Goal: Task Accomplishment & Management: Manage account settings

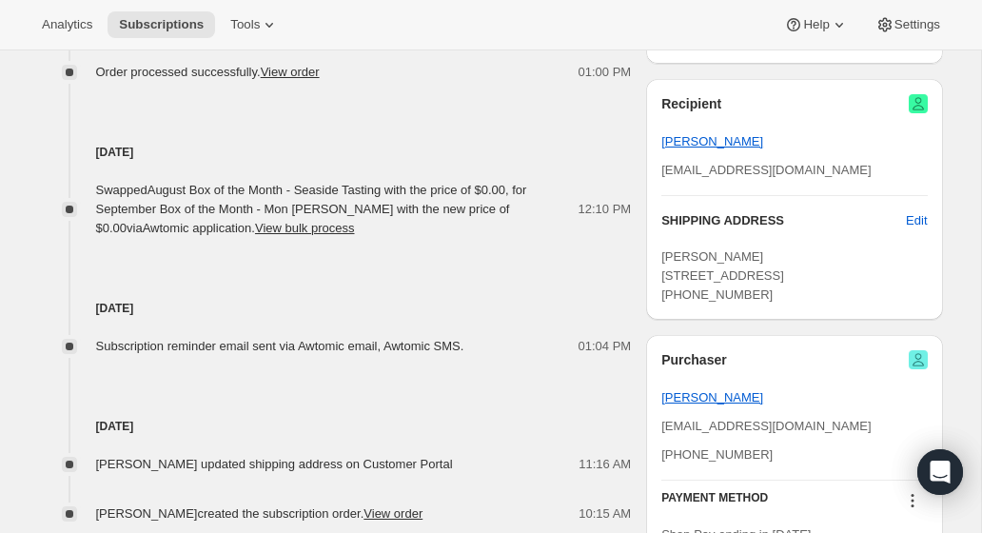
scroll to position [856, 0]
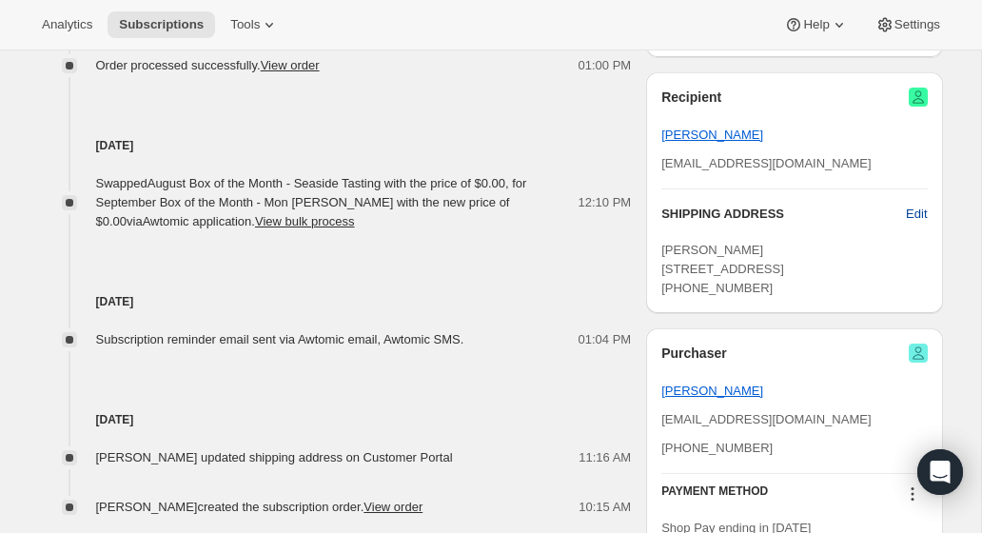
click at [912, 208] on span "Edit" at bounding box center [916, 213] width 21 height 19
select select "ME"
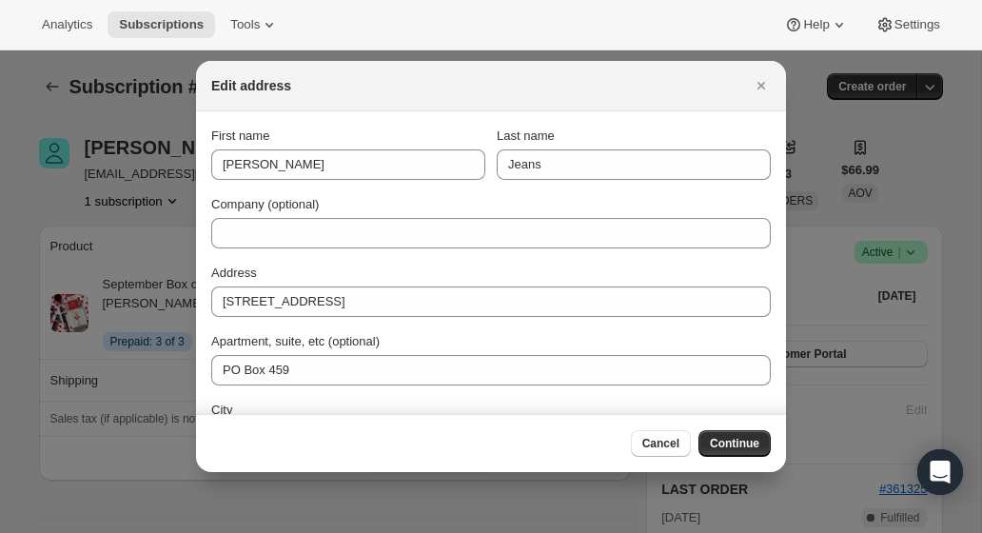
scroll to position [0, 0]
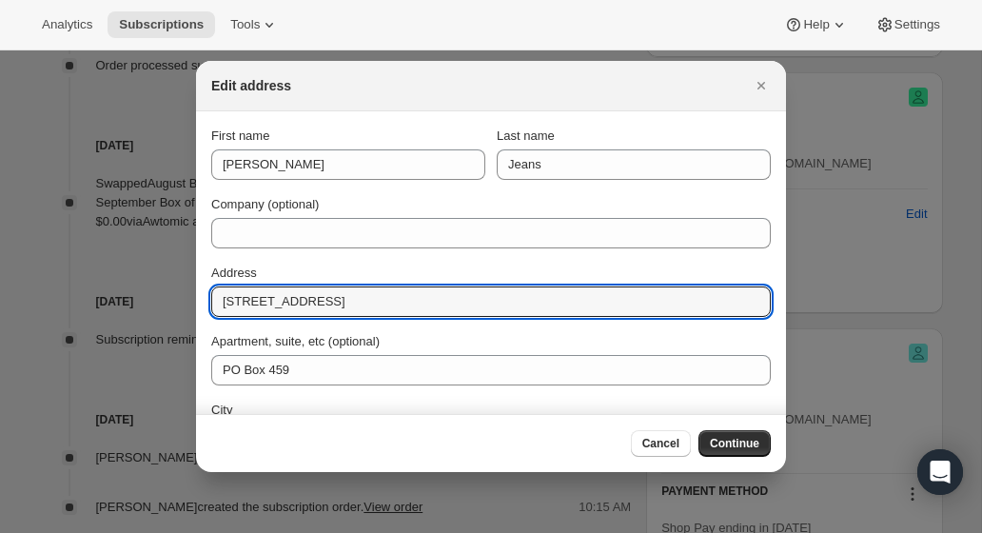
drag, startPoint x: 227, startPoint y: 296, endPoint x: 210, endPoint y: 295, distance: 17.1
click at [210, 295] on section "First name [PERSON_NAME] Last name Jeans Company (optional) Address [STREET_ADD…" at bounding box center [491, 358] width 590 height 495
paste input "[STREET_ADDRESS]"
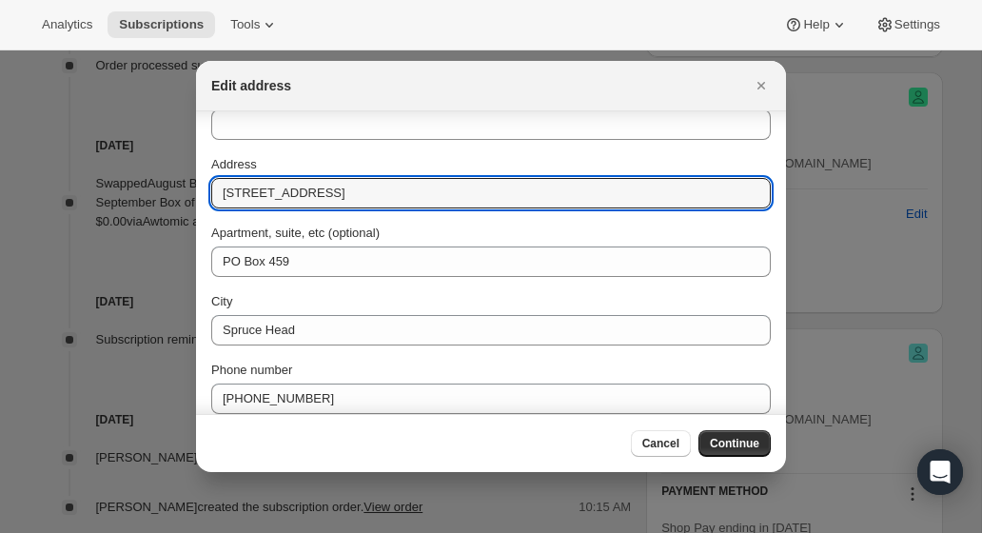
scroll to position [119, 0]
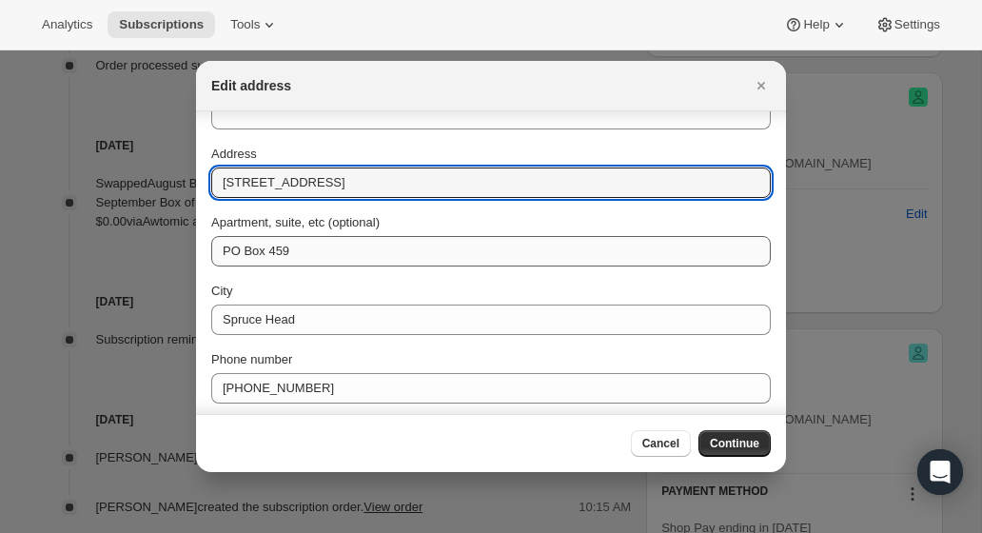
type input "[STREET_ADDRESS]"
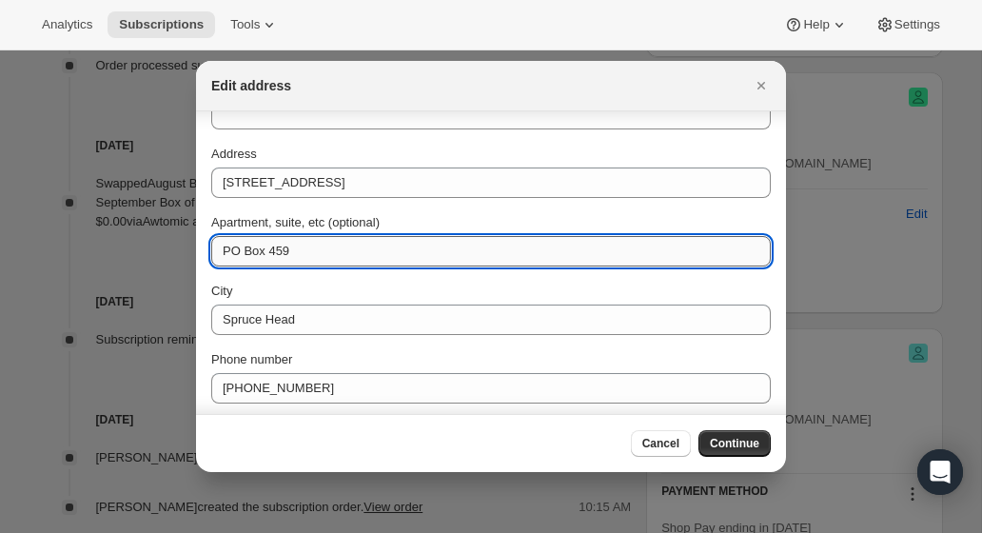
drag, startPoint x: 278, startPoint y: 245, endPoint x: 321, endPoint y: 254, distance: 44.6
click at [322, 254] on input "PO Box 459" at bounding box center [490, 251] width 559 height 30
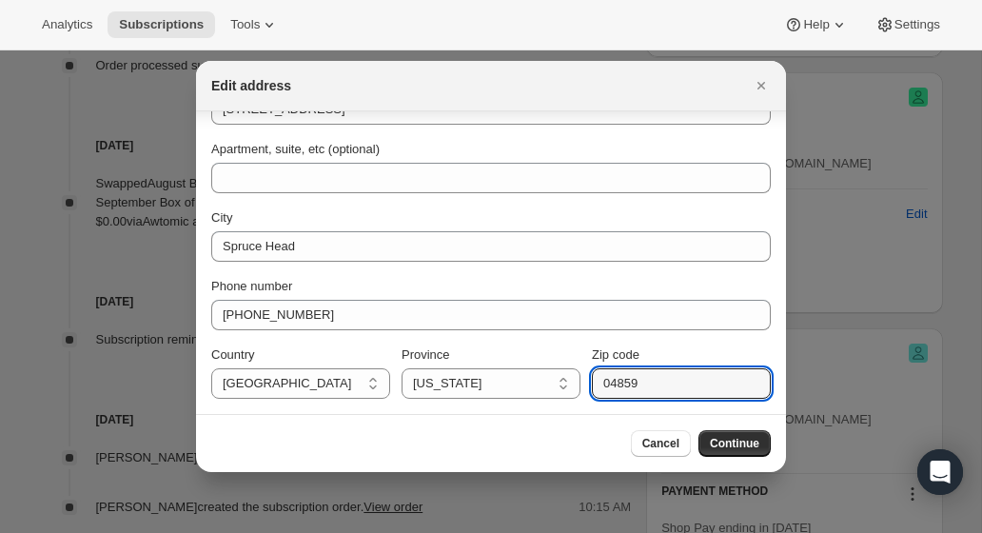
drag, startPoint x: 627, startPoint y: 381, endPoint x: 629, endPoint y: 365, distance: 16.3
click at [580, 379] on div "Country [GEOGRAPHIC_DATA] [GEOGRAPHIC_DATA] [US_STATE] [US_STATE] [US_STATE] [U…" at bounding box center [490, 371] width 559 height 53
paste input "20194"
type input "20194"
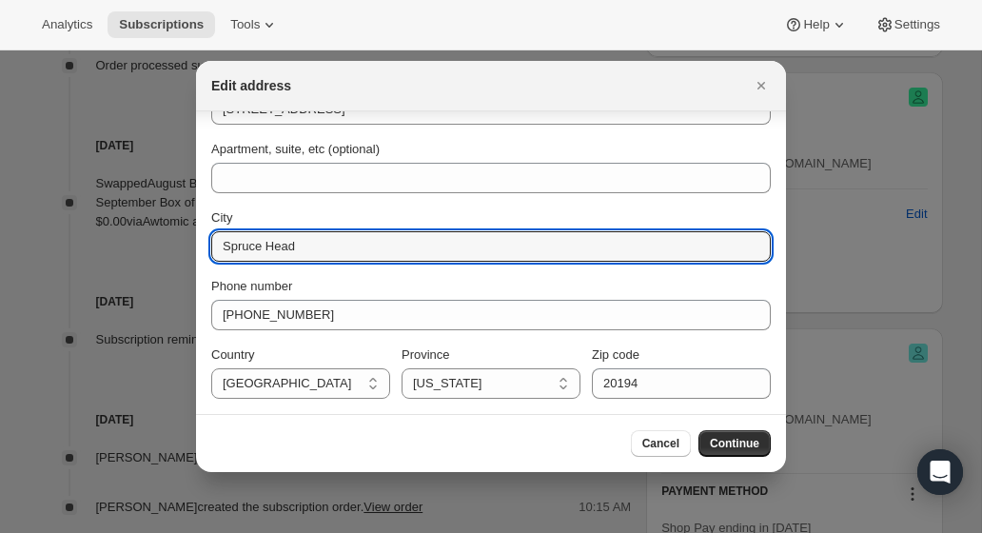
drag, startPoint x: 283, startPoint y: 246, endPoint x: 173, endPoint y: 240, distance: 110.5
paste input "Reston"
type input "Reston"
click at [464, 378] on select "[US_STATE] [US_STATE] [US_STATE] [US_STATE] [US_STATE][GEOGRAPHIC_DATA] [US_STA…" at bounding box center [490, 383] width 179 height 30
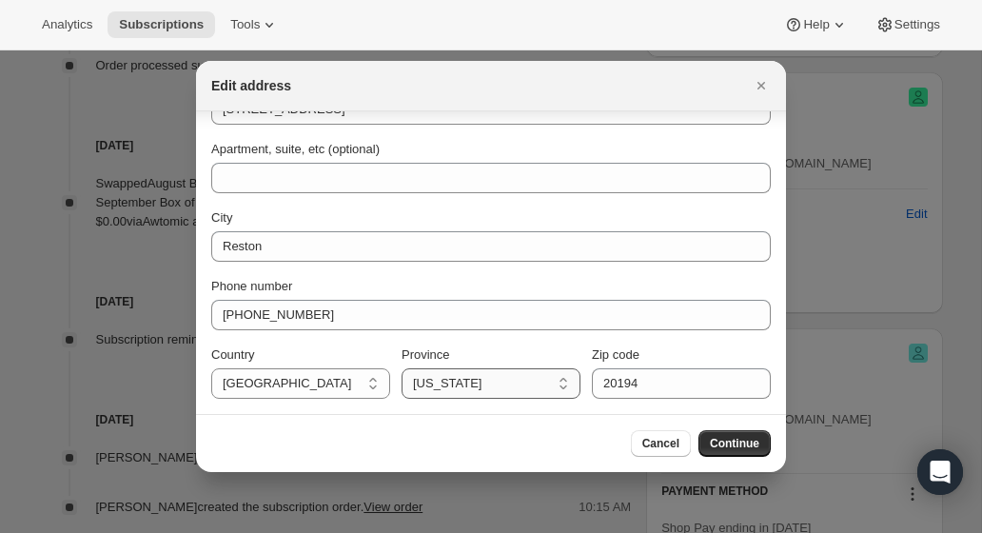
select select "VA"
click at [401, 368] on select "[US_STATE] [US_STATE] [US_STATE] [US_STATE] [US_STATE][GEOGRAPHIC_DATA] [US_STA…" at bounding box center [490, 383] width 179 height 30
click at [730, 446] on span "Continue" at bounding box center [734, 443] width 49 height 15
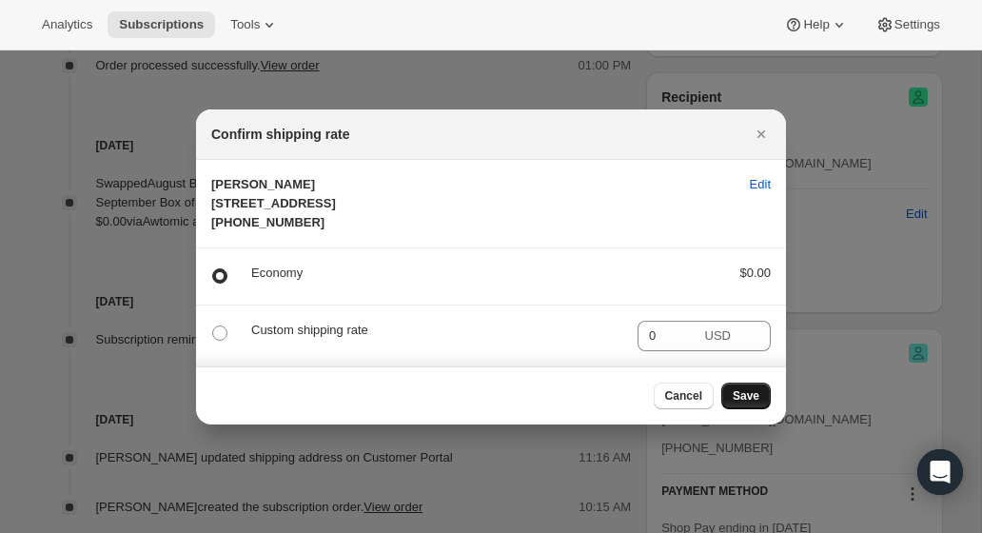
click at [752, 403] on span "Save" at bounding box center [745, 395] width 27 height 15
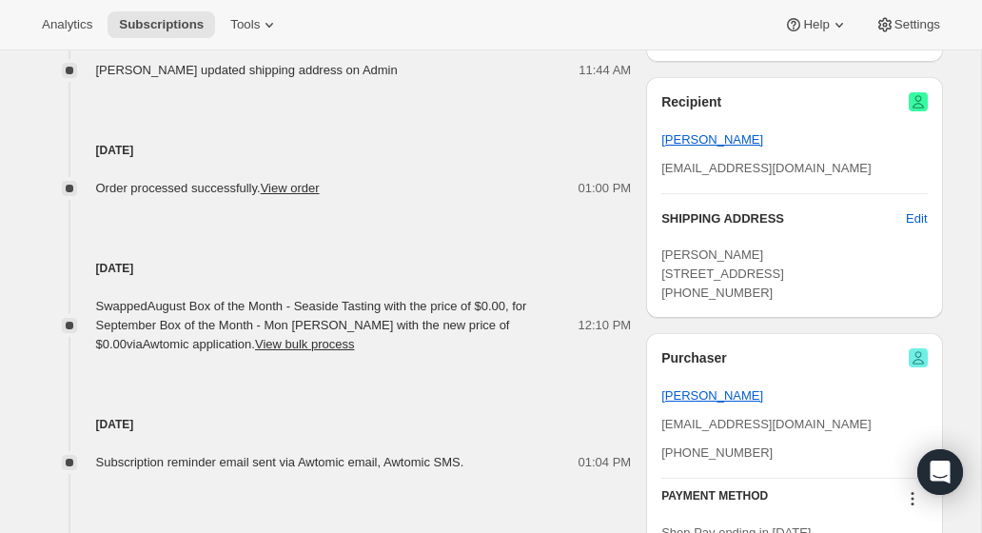
scroll to position [942, 0]
